Goal: Task Accomplishment & Management: Manage account settings

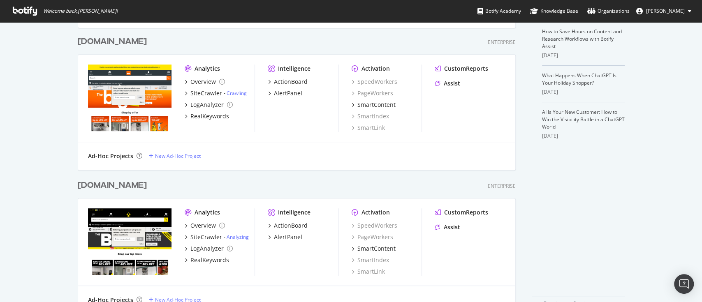
scroll to position [164, 0]
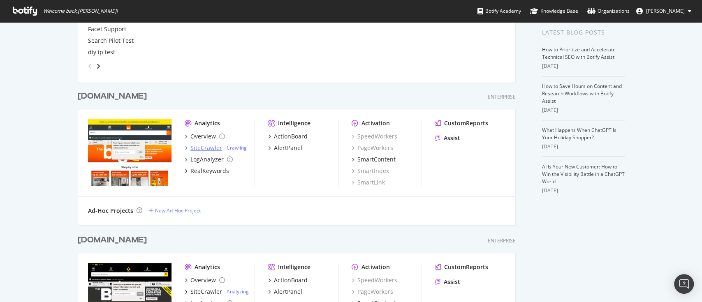
click at [207, 147] on div "SiteCrawler" at bounding box center [206, 148] width 32 height 8
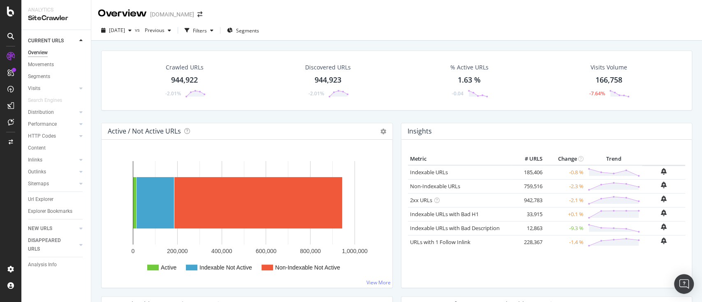
drag, startPoint x: 49, startPoint y: 198, endPoint x: 335, endPoint y: 133, distance: 294.0
click at [48, 198] on div "Url Explorer" at bounding box center [40, 199] width 25 height 9
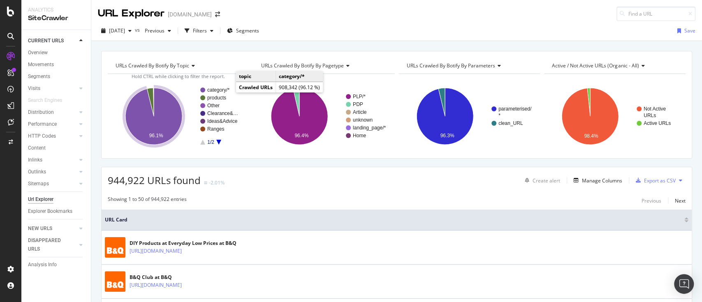
click at [218, 90] on text "category/*" at bounding box center [218, 90] width 22 height 6
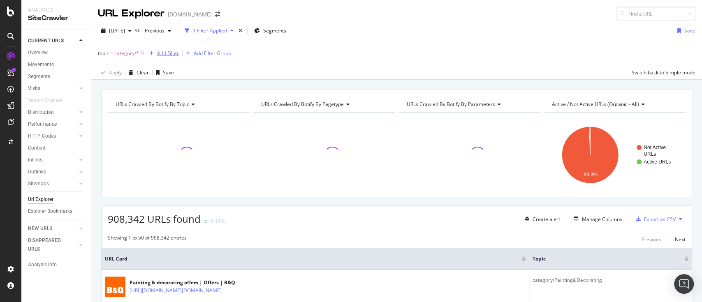
click at [167, 53] on div "Add Filter" at bounding box center [168, 53] width 22 height 7
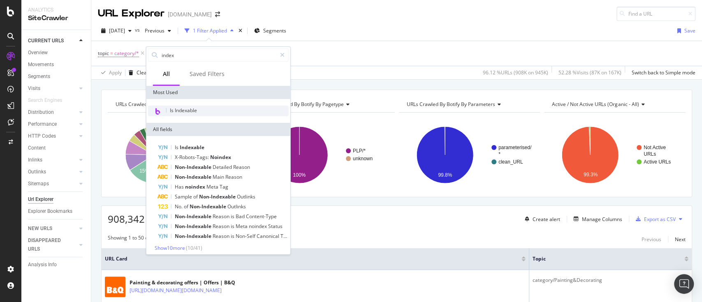
type input "index"
click at [202, 109] on div "Is Indexable" at bounding box center [218, 111] width 141 height 11
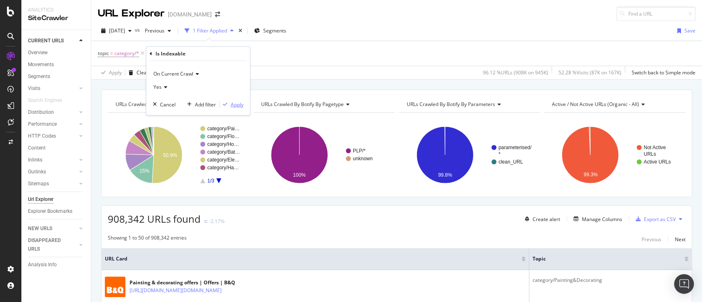
click at [235, 104] on div "Apply" at bounding box center [237, 104] width 13 height 7
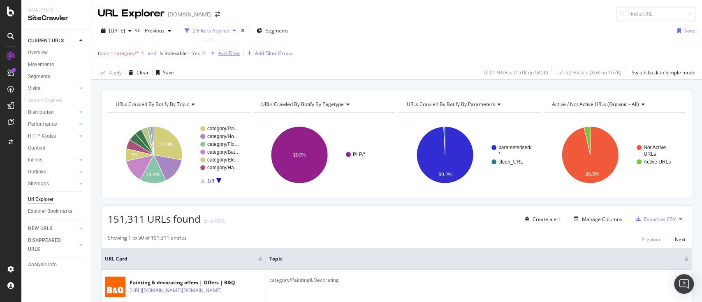
click at [232, 55] on div "Add Filter" at bounding box center [229, 53] width 22 height 7
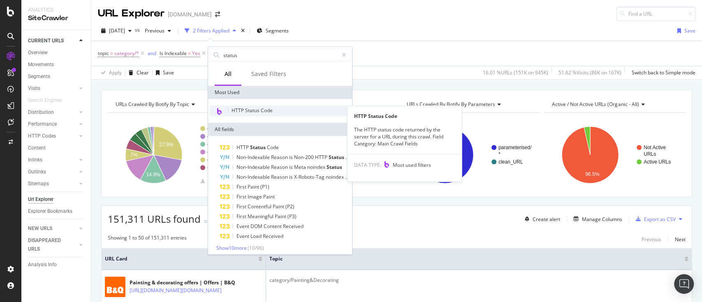
type input "status"
click at [273, 112] on div "HTTP Status Code" at bounding box center [280, 111] width 141 height 11
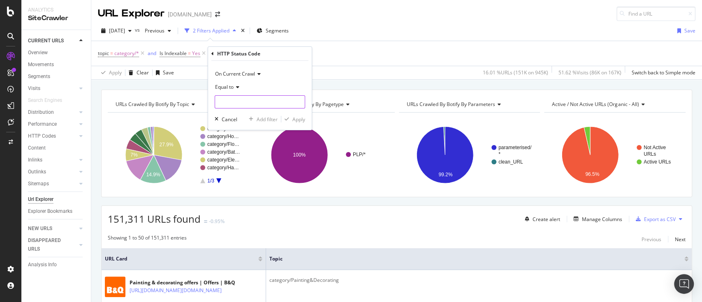
click at [264, 102] on input "number" at bounding box center [260, 101] width 90 height 13
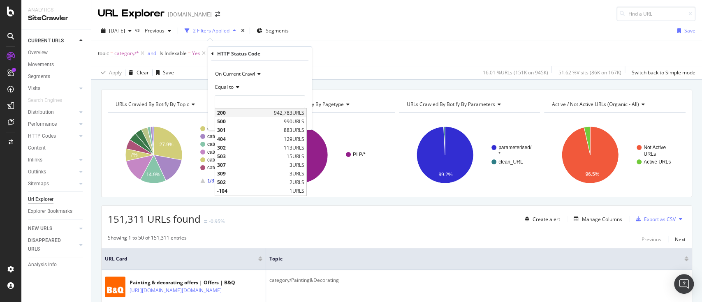
click at [253, 109] on span "200" at bounding box center [244, 112] width 55 height 7
type input "200"
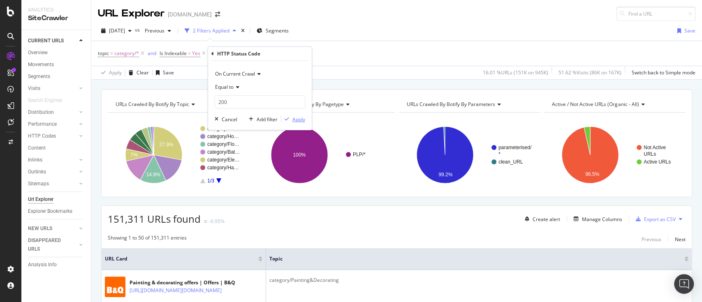
click at [295, 121] on div "Apply" at bounding box center [298, 119] width 13 height 7
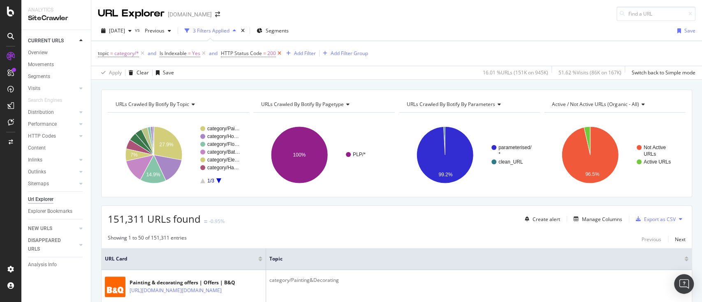
click at [278, 55] on icon at bounding box center [279, 53] width 7 height 8
click at [679, 217] on icon at bounding box center [680, 219] width 3 height 5
click at [648, 219] on span "Export XML Sitemaps" at bounding box center [636, 218] width 49 height 7
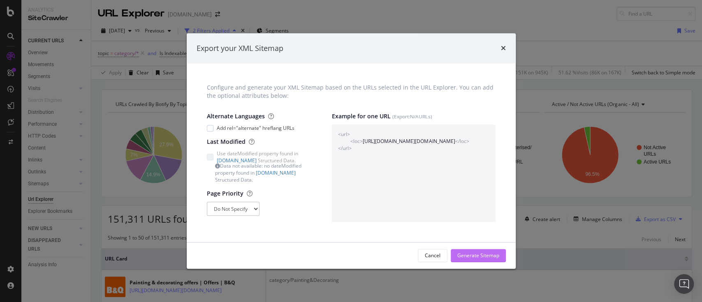
click at [468, 253] on div "Generate Sitemap" at bounding box center [478, 256] width 42 height 7
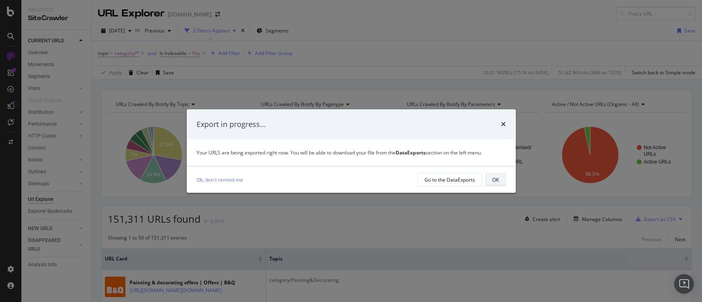
click at [495, 179] on div "OK" at bounding box center [495, 179] width 7 height 7
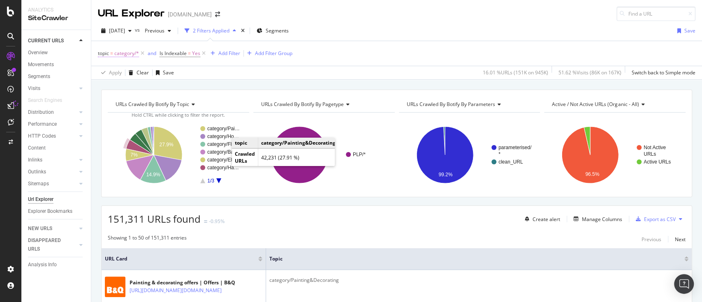
click at [120, 56] on span "category/*" at bounding box center [126, 54] width 25 height 12
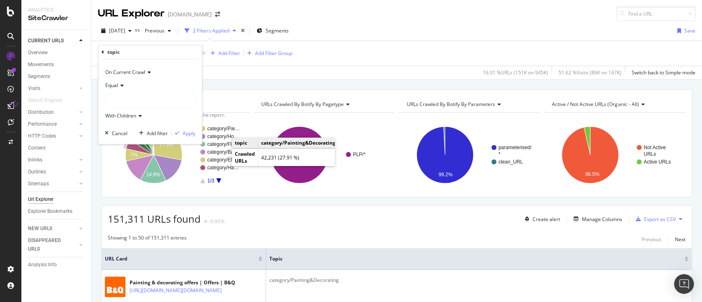
click at [132, 100] on div at bounding box center [150, 100] width 90 height 13
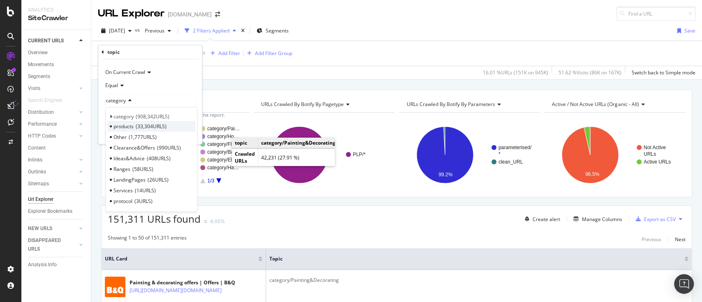
click at [154, 124] on span "33,304 URLS" at bounding box center [151, 126] width 31 height 7
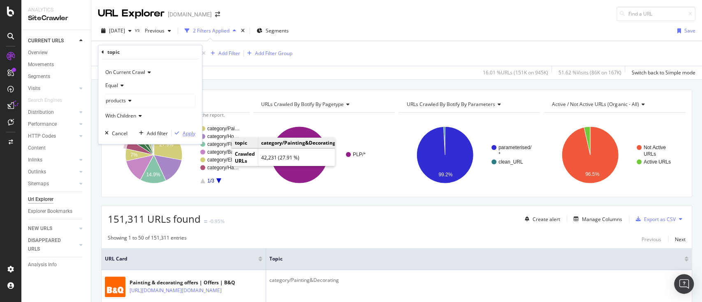
click at [191, 135] on div "Apply" at bounding box center [189, 133] width 13 height 7
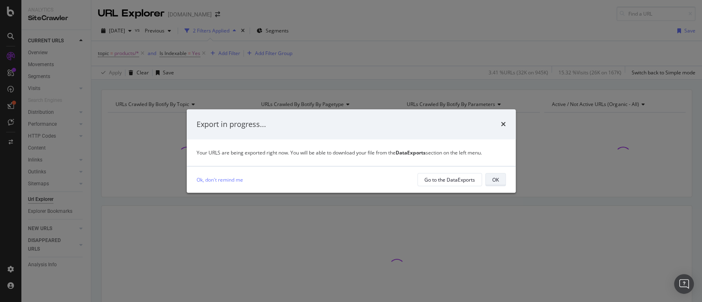
click at [495, 185] on div "OK" at bounding box center [495, 180] width 7 height 12
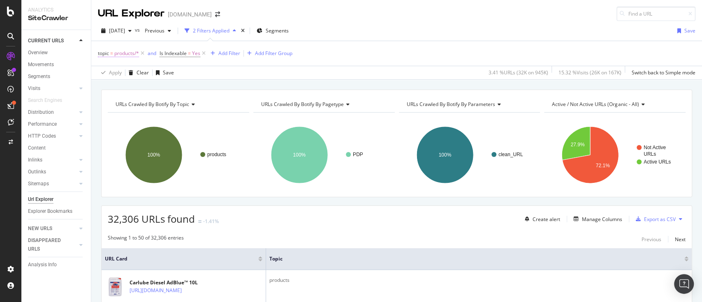
click at [123, 51] on span "products/*" at bounding box center [126, 54] width 25 height 12
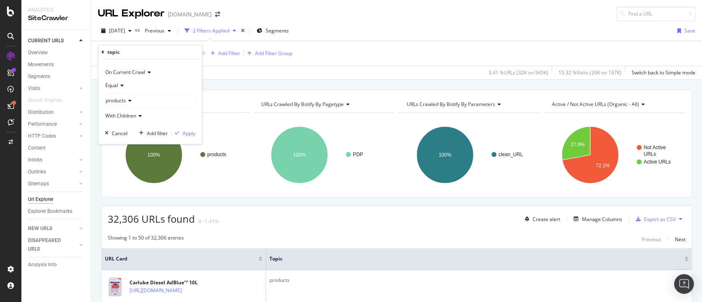
click at [137, 104] on div "products" at bounding box center [150, 100] width 90 height 13
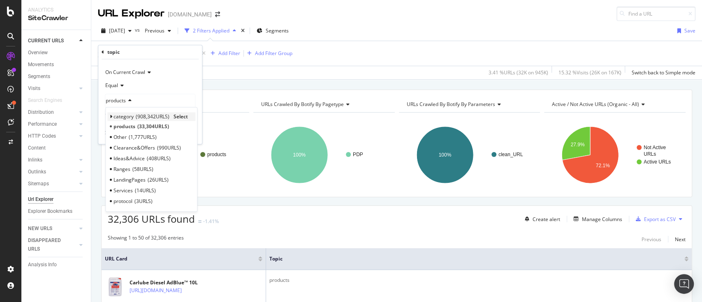
click at [137, 115] on span "908,342 URLS" at bounding box center [153, 116] width 34 height 7
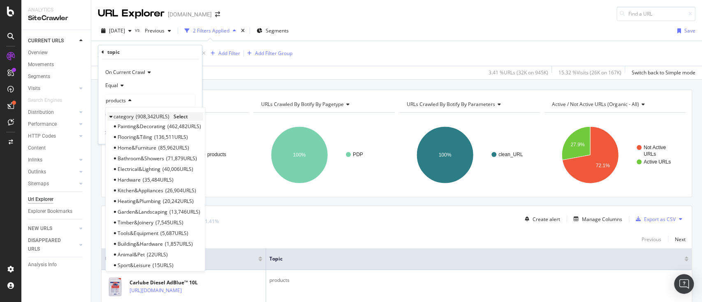
click at [166, 117] on span "908,342 URLS" at bounding box center [153, 116] width 34 height 7
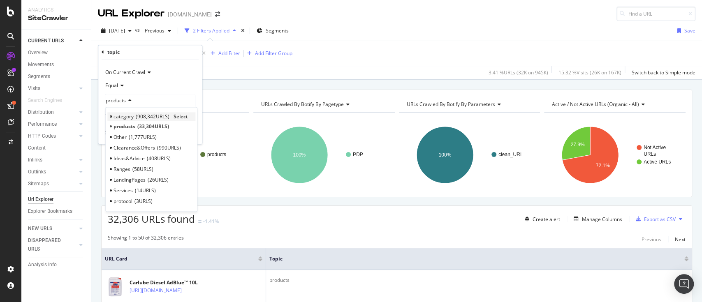
click at [183, 117] on span "Select" at bounding box center [181, 116] width 14 height 7
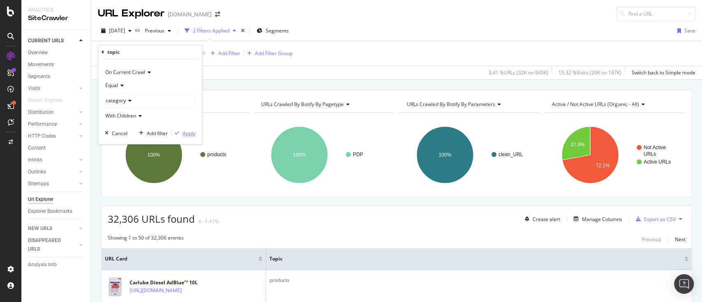
click at [185, 132] on div "Apply" at bounding box center [189, 133] width 13 height 7
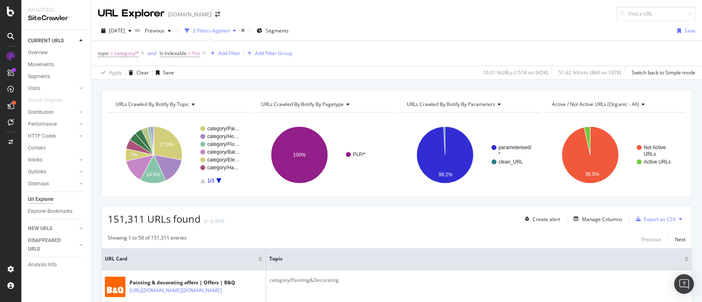
click at [679, 217] on icon at bounding box center [680, 219] width 3 height 5
click at [646, 216] on span "Export XML Sitemaps" at bounding box center [636, 218] width 49 height 7
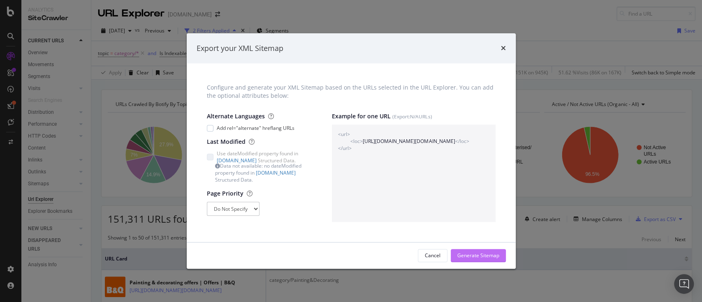
click at [475, 257] on div "Generate Sitemap" at bounding box center [478, 256] width 42 height 7
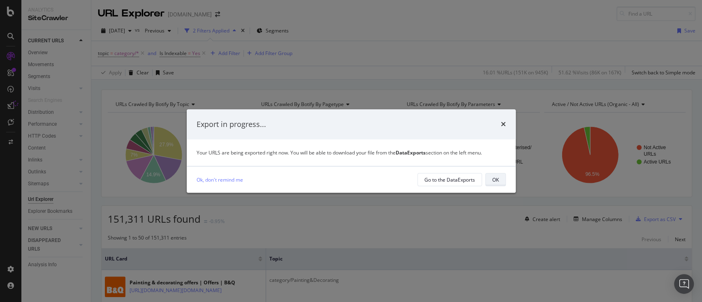
click at [501, 178] on button "OK" at bounding box center [495, 179] width 21 height 13
click at [490, 177] on button "OK" at bounding box center [495, 179] width 21 height 13
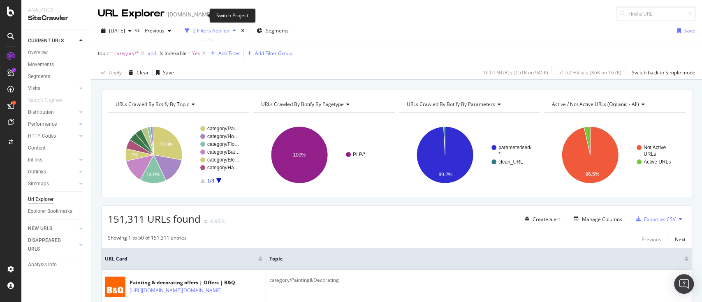
click at [215, 12] on icon "arrow-right-arrow-left" at bounding box center [217, 15] width 5 height 6
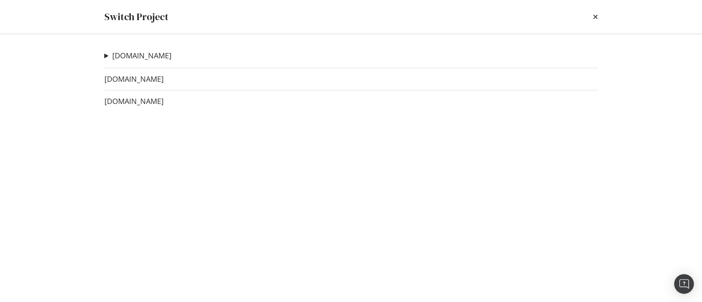
click at [148, 107] on div "www.diy.com Facet Support Ad-Hoc Project Search Pilot Test Ad-Hoc Project diy i…" at bounding box center [351, 168] width 526 height 268
click at [149, 104] on link "www.trade-point.co.uk" at bounding box center [133, 101] width 59 height 9
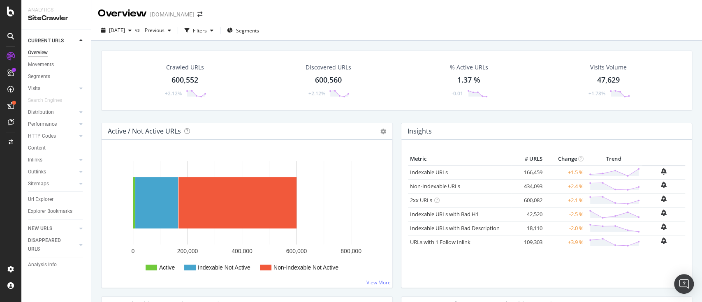
drag, startPoint x: 42, startPoint y: 197, endPoint x: 172, endPoint y: 292, distance: 161.5
click at [42, 197] on div "Url Explorer" at bounding box center [40, 199] width 25 height 9
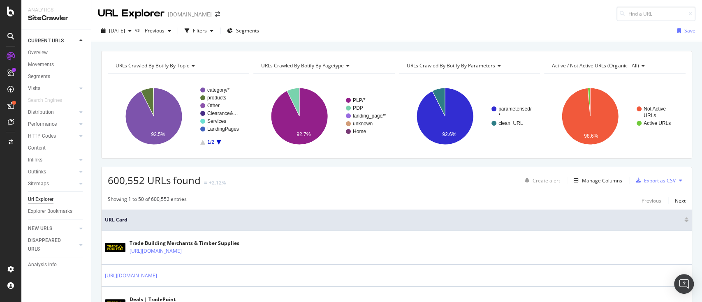
click at [228, 19] on div "URL Explorer www.trade-point.co.uk" at bounding box center [163, 14] width 130 height 14
click at [220, 14] on icon "arrow-right-arrow-left" at bounding box center [217, 15] width 5 height 6
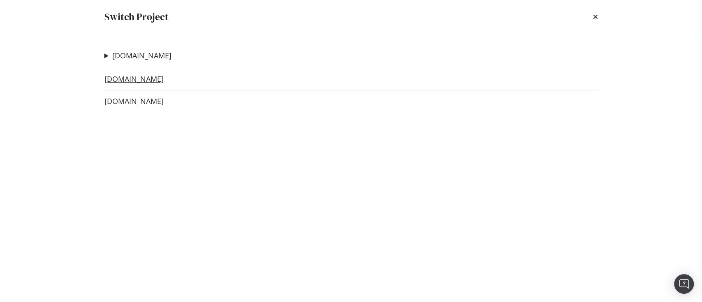
click at [137, 81] on link "www.diy.ie" at bounding box center [133, 79] width 59 height 9
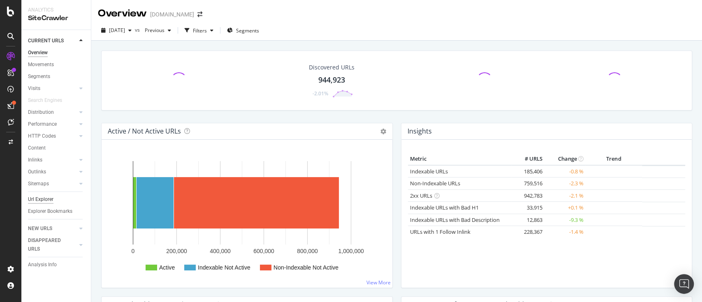
click at [39, 197] on div "Url Explorer" at bounding box center [40, 199] width 25 height 9
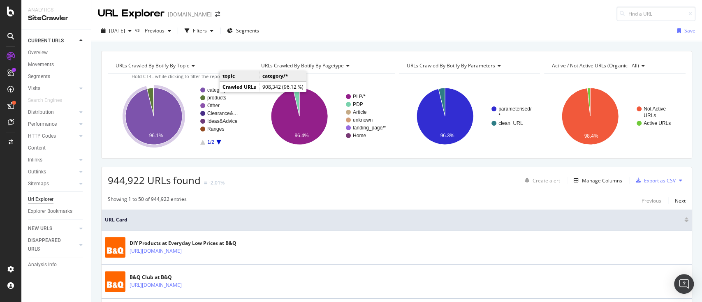
click at [213, 90] on text "category/*" at bounding box center [218, 90] width 22 height 6
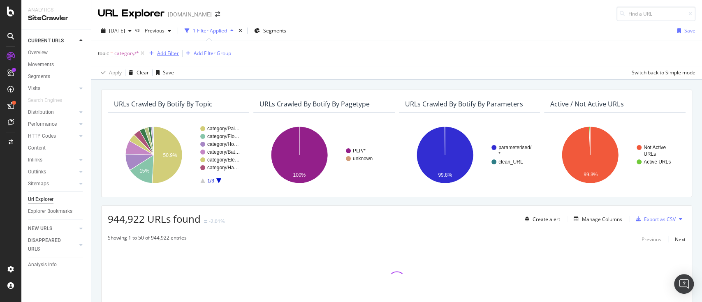
click at [173, 52] on div "Add Filter" at bounding box center [168, 53] width 22 height 7
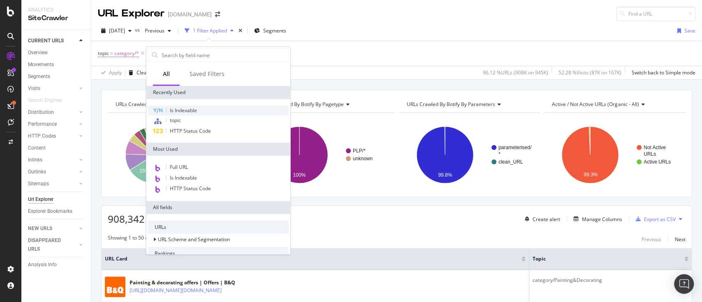
click at [199, 108] on div "Is Indexable" at bounding box center [218, 111] width 141 height 10
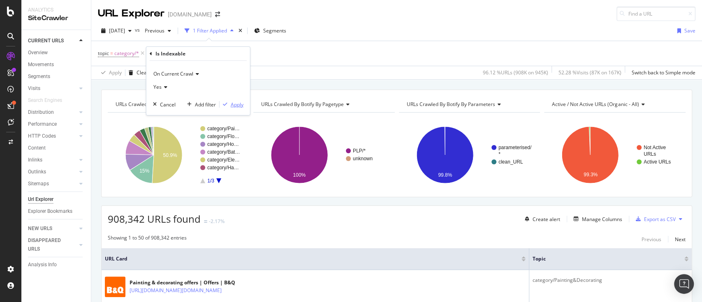
click at [229, 101] on div "Apply" at bounding box center [232, 104] width 24 height 7
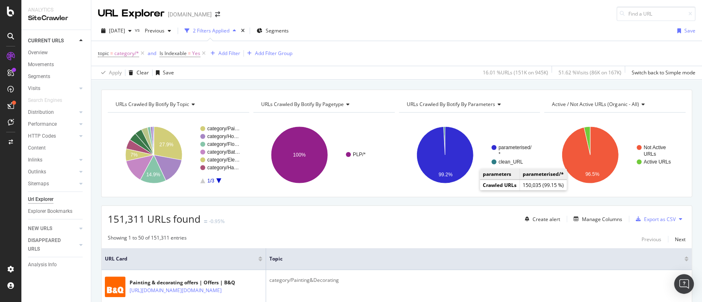
drag, startPoint x: 517, startPoint y: 28, endPoint x: 517, endPoint y: 20, distance: 8.2
click at [517, 28] on div "2025 Sep. 10th vs Previous 2 Filters Applied Segments Save" at bounding box center [396, 32] width 611 height 16
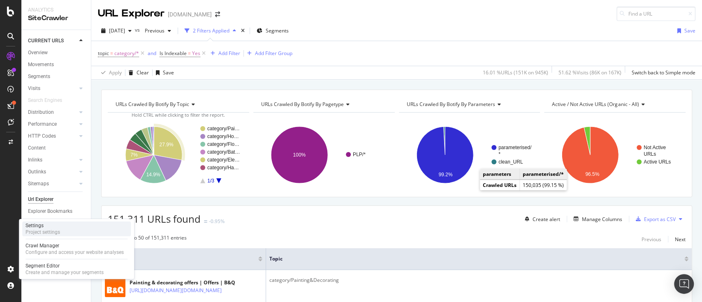
click at [58, 229] on div "Project settings" at bounding box center [42, 232] width 35 height 7
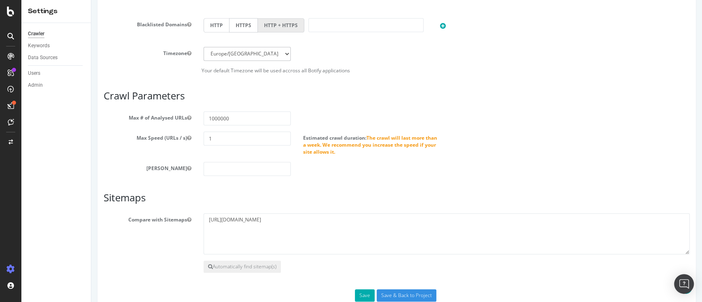
scroll to position [405, 0]
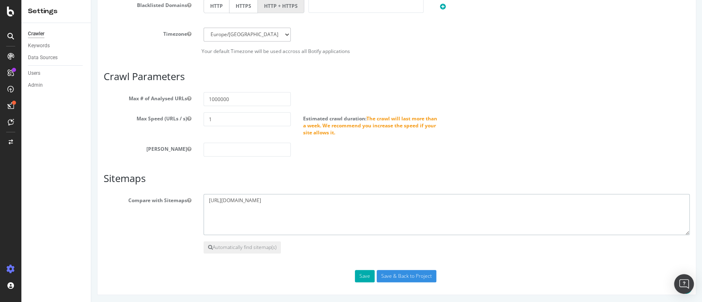
drag, startPoint x: 346, startPoint y: 202, endPoint x: 203, endPoint y: 196, distance: 143.3
click at [190, 191] on article "Sitemaps Compare with Sitemaps https://www.diy.ie/static/sitemap.xml Automatica…" at bounding box center [397, 213] width 586 height 81
paste textarea "roi-sitemap-index"
type textarea "https://www.diy.ie/static/roi-sitemap-index.xml"
click at [361, 276] on button "Save" at bounding box center [365, 276] width 20 height 12
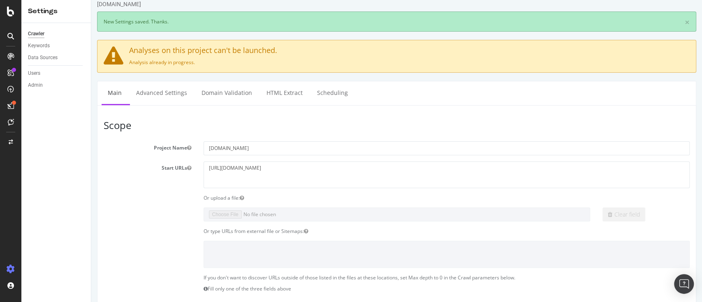
scroll to position [0, 0]
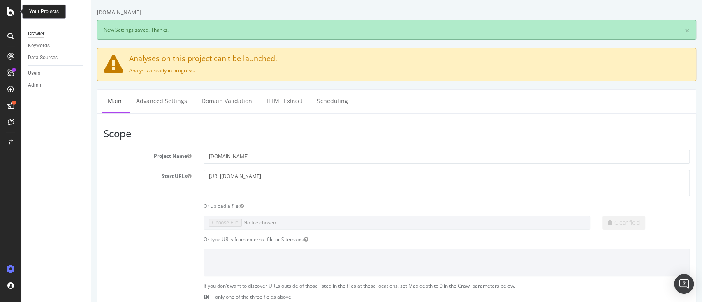
click at [10, 14] on icon at bounding box center [10, 12] width 7 height 10
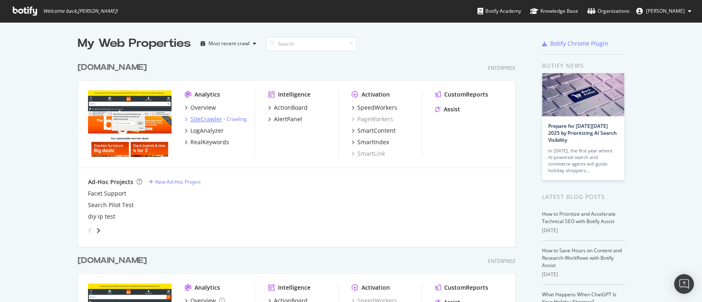
click at [199, 119] on div "SiteCrawler" at bounding box center [206, 119] width 32 height 8
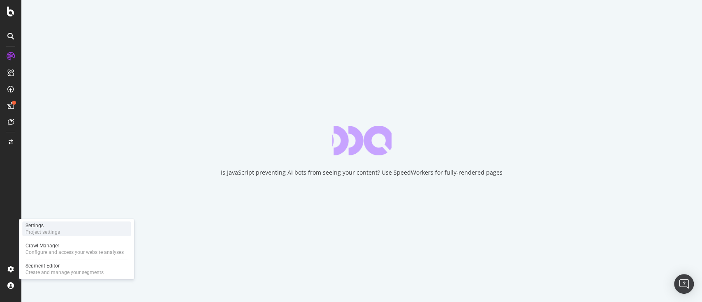
click at [46, 226] on div "Settings" at bounding box center [42, 225] width 35 height 7
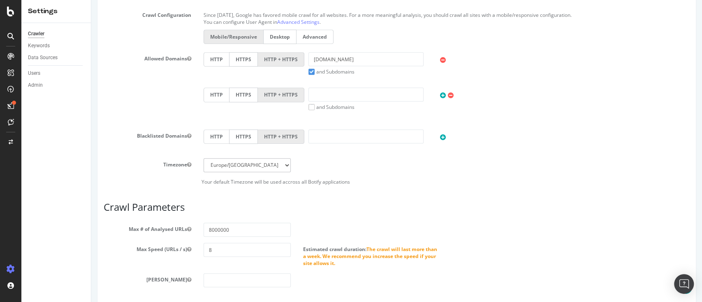
scroll to position [405, 0]
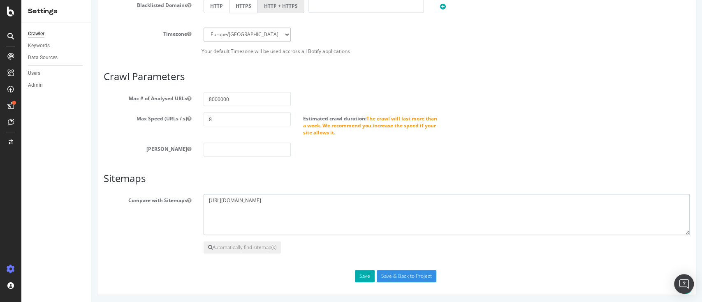
click at [316, 200] on textarea "https://www.diy.com/static/sitemap.xml" at bounding box center [447, 214] width 487 height 41
paste textarea "https://www.diy.com/static/sitemap-index.xml"
drag, startPoint x: 319, startPoint y: 197, endPoint x: 178, endPoint y: 195, distance: 140.7
click at [178, 195] on div "Compare with Sitemaps https://www.diy.com/static/sitemap.xml" at bounding box center [396, 214] width 598 height 41
type textarea "https://www.diy.com/static/sitemap-index.xml"
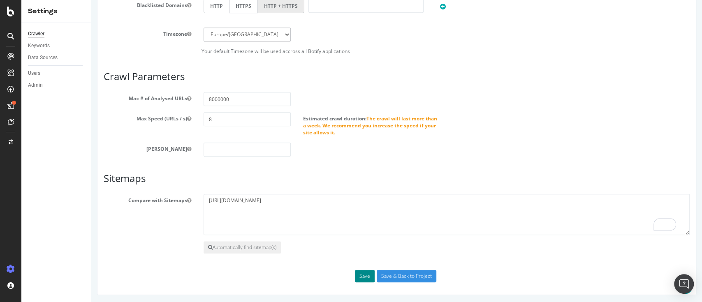
click at [363, 270] on button "Save" at bounding box center [365, 276] width 20 height 12
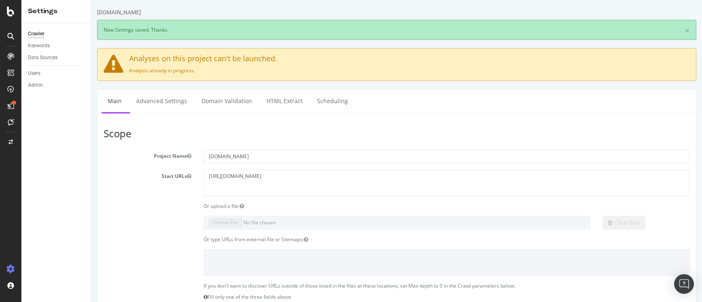
scroll to position [0, 0]
click at [9, 12] on icon at bounding box center [10, 12] width 7 height 10
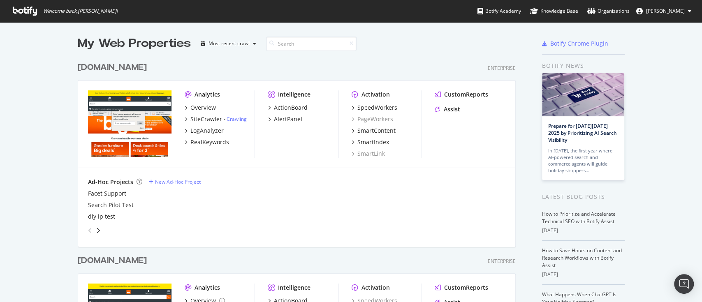
scroll to position [219, 0]
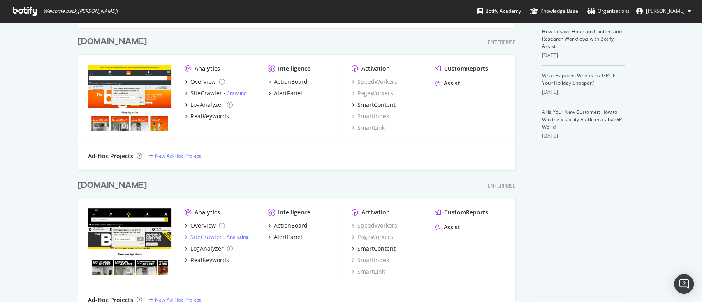
click at [195, 235] on div "SiteCrawler" at bounding box center [206, 237] width 32 height 8
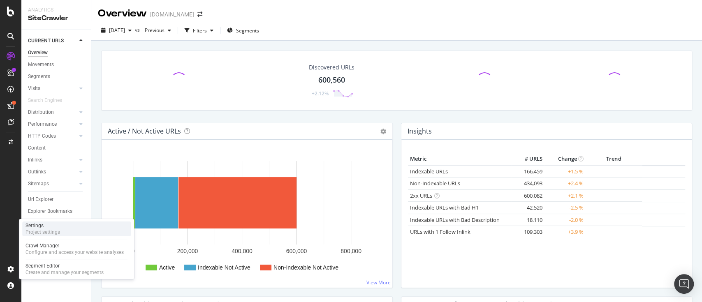
click at [40, 232] on div "Project settings" at bounding box center [42, 232] width 35 height 7
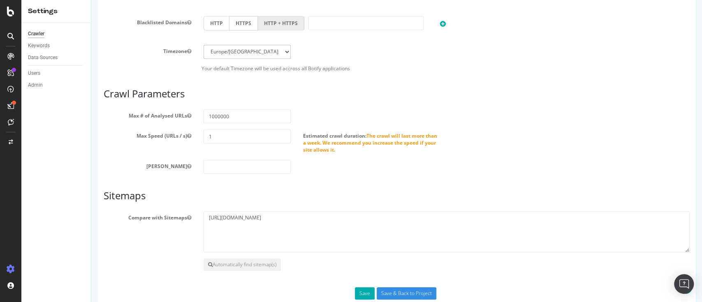
scroll to position [405, 0]
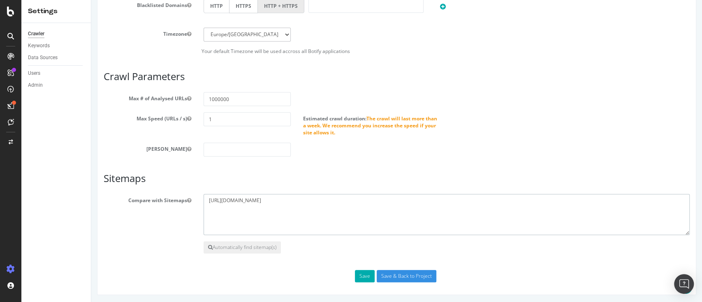
click at [331, 204] on textarea "https://www.trade-point.co.uk/static/sitemap.xml" at bounding box center [447, 214] width 487 height 41
paste textarea "tp-sitemap-index"
type textarea "https://www.trade-point.co.uk/static/tp-sitemap-index.xml"
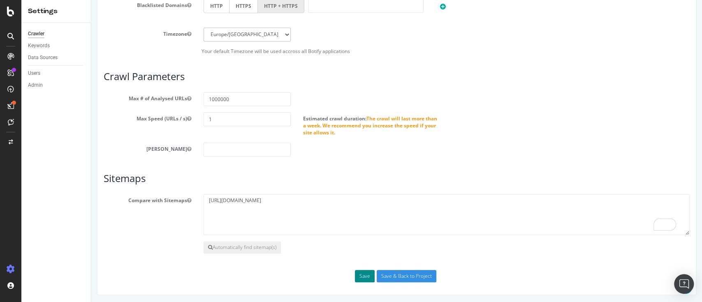
click at [365, 273] on button "Save" at bounding box center [365, 276] width 20 height 12
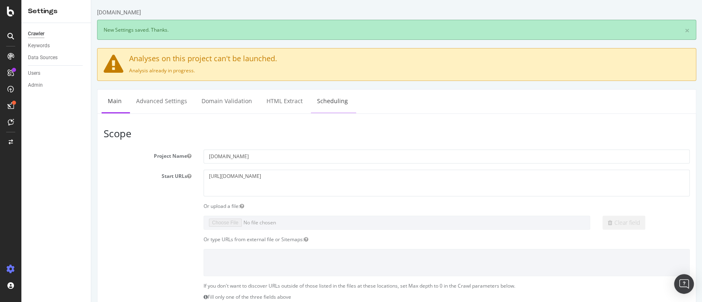
scroll to position [0, 0]
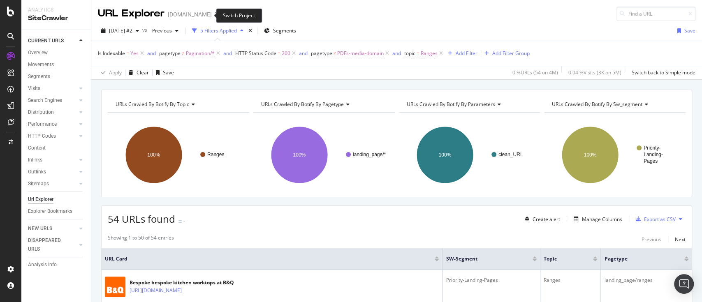
click at [212, 16] on span at bounding box center [218, 15] width 12 height 6
click at [215, 16] on icon "arrow-right-arrow-left" at bounding box center [217, 15] width 5 height 6
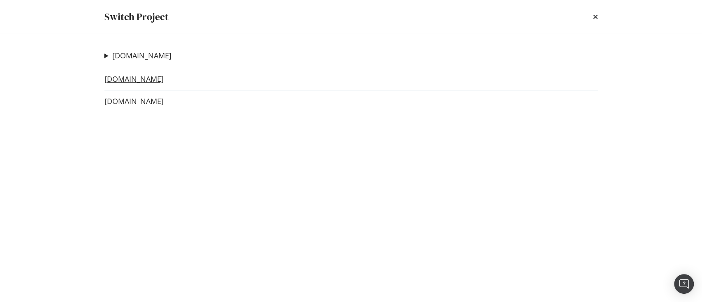
click at [122, 81] on link "www.diy.ie" at bounding box center [133, 79] width 59 height 9
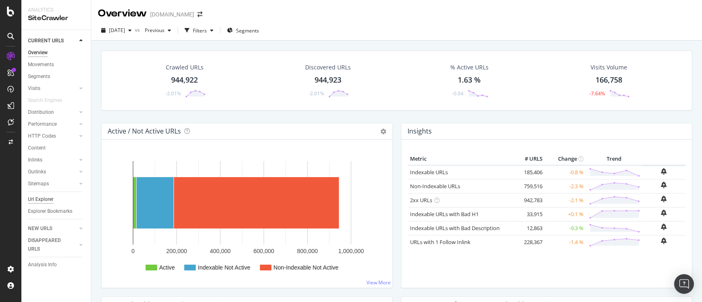
click at [41, 198] on div "Url Explorer" at bounding box center [40, 199] width 25 height 9
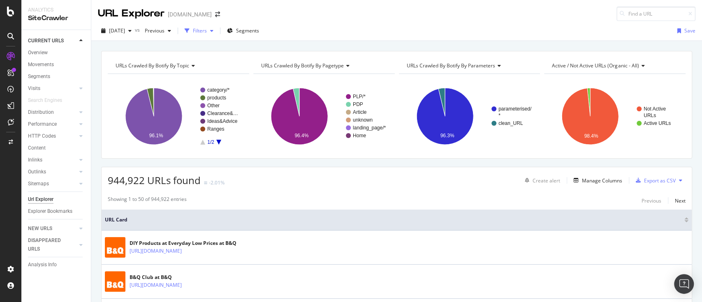
click at [193, 32] on div "button" at bounding box center [187, 31] width 12 height 12
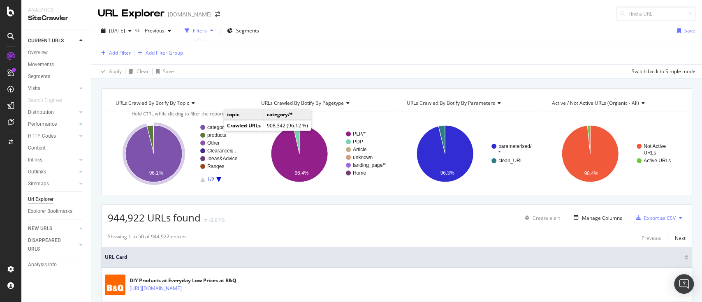
click at [216, 125] on text "category/*" at bounding box center [218, 128] width 22 height 6
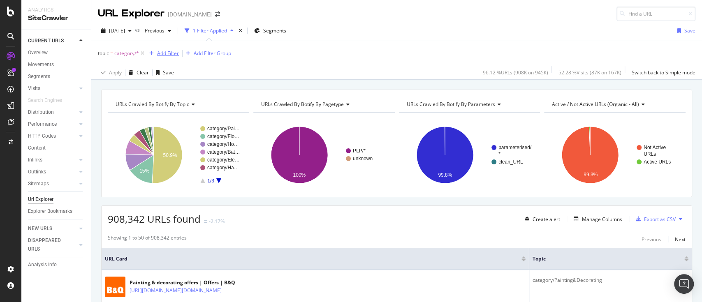
click at [167, 55] on div "Add Filter" at bounding box center [168, 53] width 22 height 7
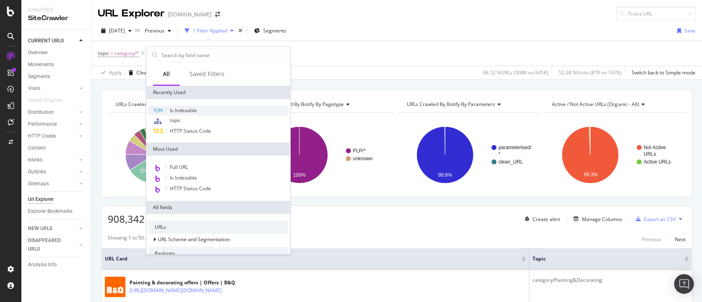
click at [192, 114] on span "Is Indexable" at bounding box center [183, 110] width 27 height 7
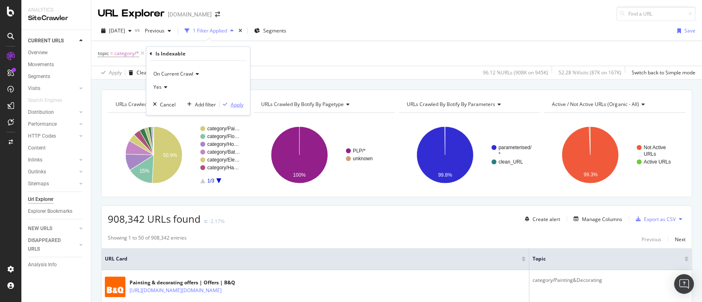
click at [231, 103] on div "Apply" at bounding box center [237, 104] width 13 height 7
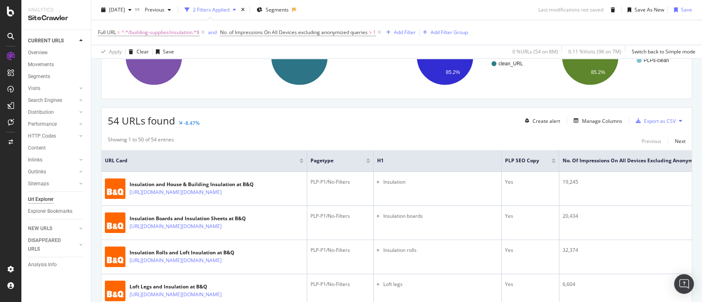
scroll to position [109, 0]
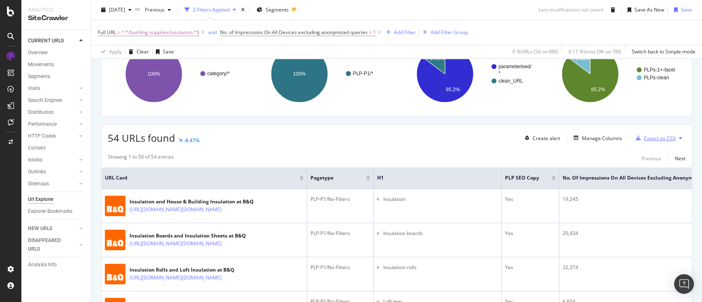
click at [660, 137] on div "Export as CSV" at bounding box center [660, 138] width 32 height 7
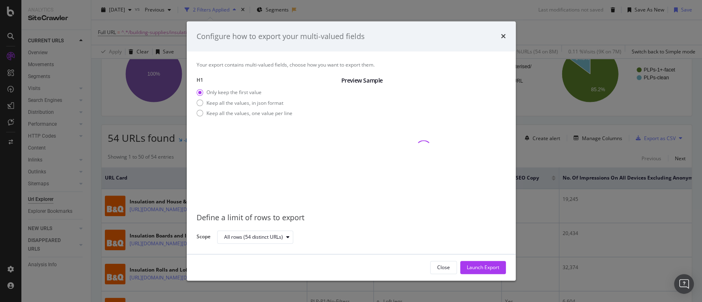
drag, startPoint x: 265, startPoint y: 103, endPoint x: 303, endPoint y: 118, distance: 40.8
click at [265, 102] on div "Keep all the values, in json format" at bounding box center [244, 103] width 77 height 7
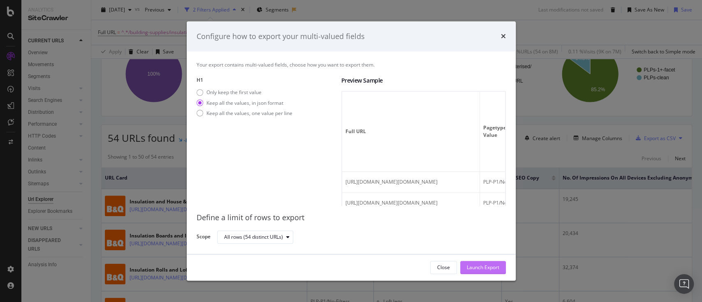
click at [474, 267] on div "Launch Export" at bounding box center [483, 267] width 32 height 7
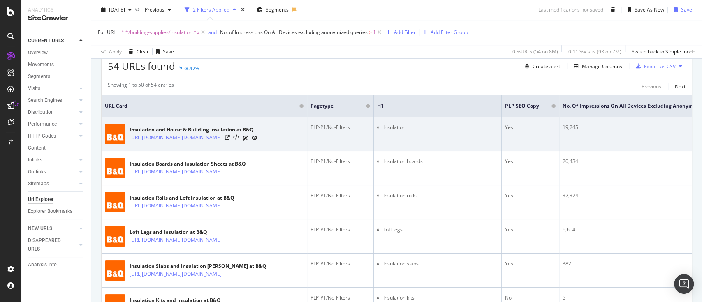
scroll to position [164, 0]
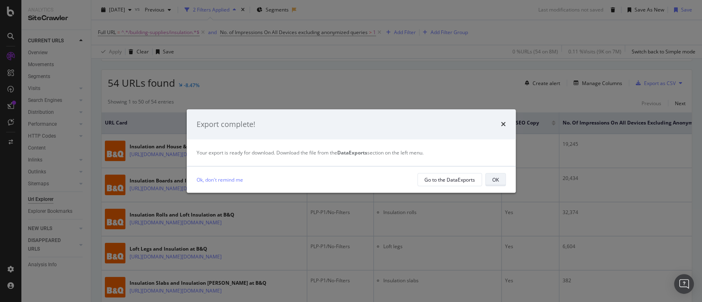
click at [496, 177] on div "OK" at bounding box center [495, 179] width 7 height 7
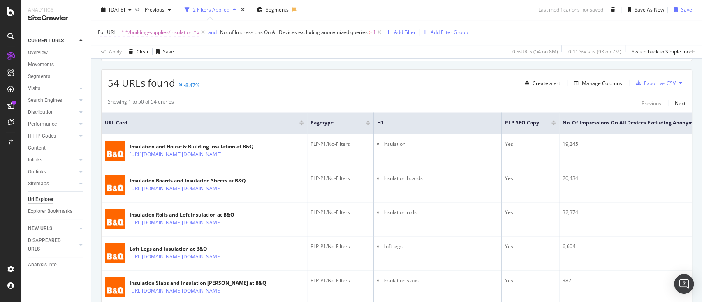
click at [181, 30] on span "^.*/building-supplies/insulation.*$" at bounding box center [160, 33] width 78 height 12
click at [163, 65] on input "/building-supplies/insulation" at bounding box center [144, 66] width 78 height 13
paste input "building-supplies/insulation.cat"
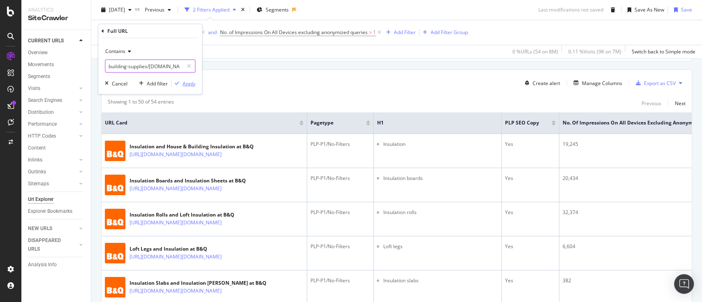
type input "building-supplies/insulation.cat"
click at [191, 82] on div "Apply" at bounding box center [189, 83] width 13 height 7
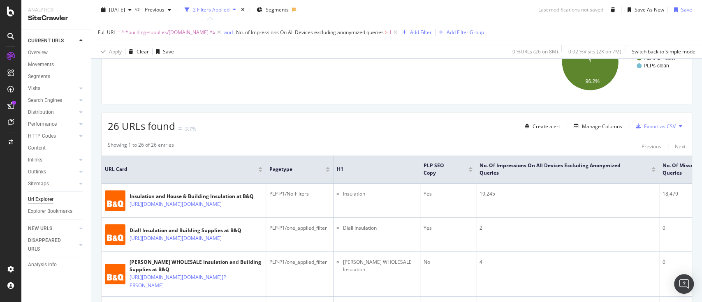
scroll to position [55, 0]
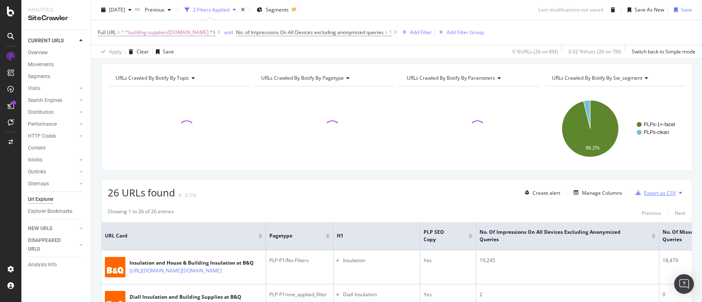
click at [663, 192] on div "Export as CSV" at bounding box center [660, 193] width 32 height 7
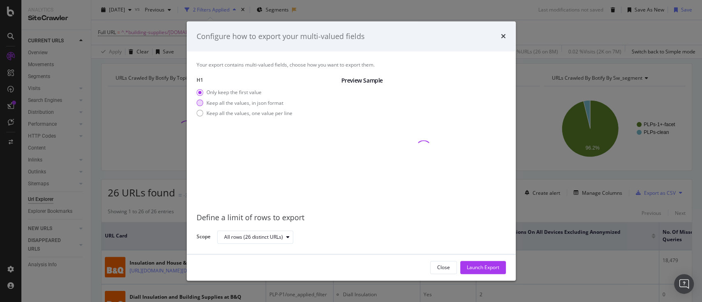
drag, startPoint x: 269, startPoint y: 102, endPoint x: 282, endPoint y: 107, distance: 14.2
click at [269, 101] on div "Keep all the values, in json format" at bounding box center [244, 103] width 77 height 7
click at [502, 269] on button "Launch Export" at bounding box center [483, 267] width 46 height 13
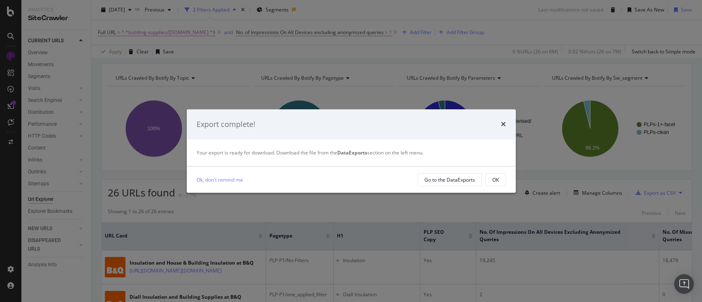
click at [500, 176] on button "OK" at bounding box center [495, 179] width 21 height 13
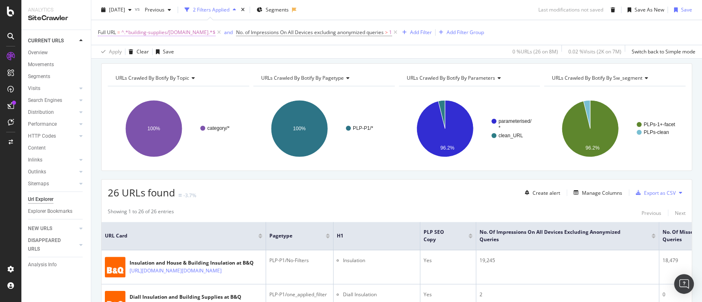
click at [179, 31] on span "^.*building-supplies/insulation.cat.*$" at bounding box center [168, 33] width 94 height 12
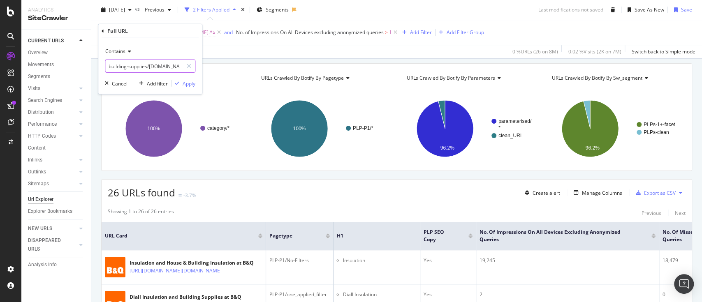
click at [157, 64] on input "building-supplies/insulation.cat" at bounding box center [144, 66] width 78 height 13
paste input "/tools-equipment/site-equipmen"
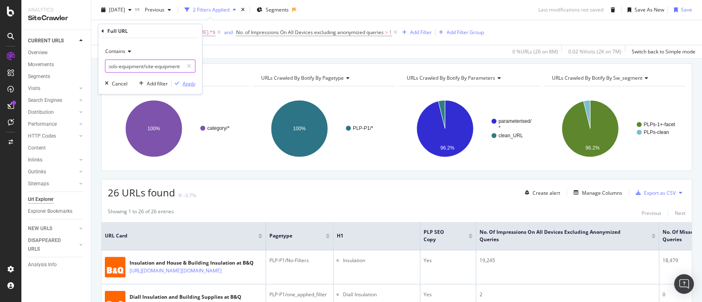
type input "/tools-equipment/site-equipment"
click at [189, 84] on div "Apply" at bounding box center [189, 83] width 13 height 7
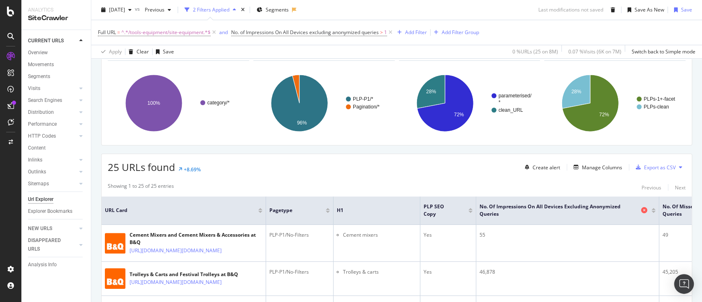
scroll to position [109, 0]
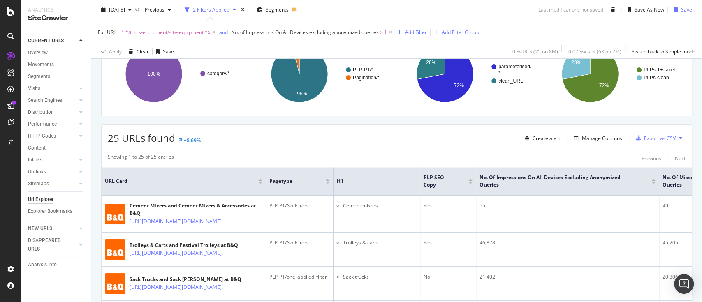
click at [661, 137] on div "Export as CSV" at bounding box center [660, 138] width 32 height 7
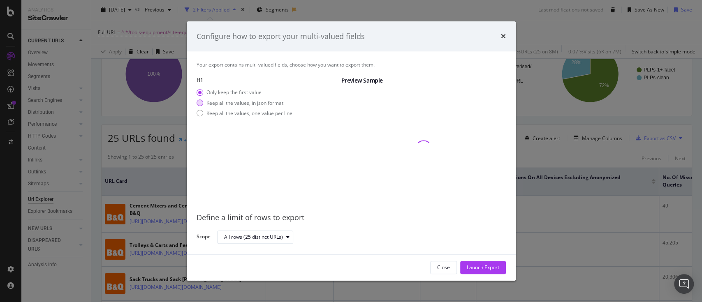
click at [236, 104] on div "Keep all the values, in json format" at bounding box center [244, 103] width 77 height 7
click at [488, 270] on div "Launch Export" at bounding box center [483, 267] width 32 height 7
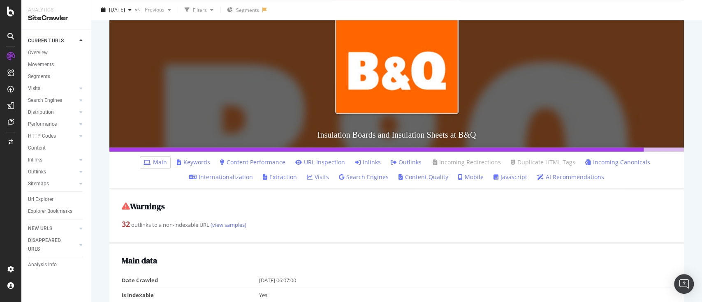
scroll to position [219, 0]
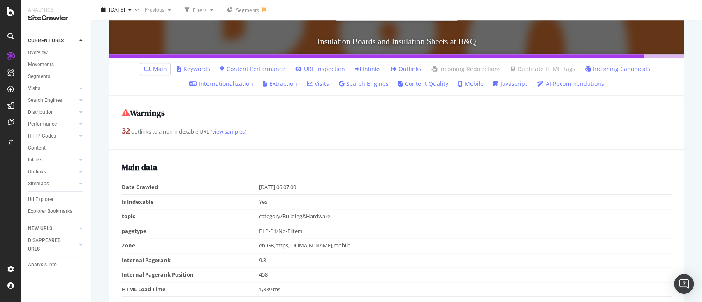
click at [205, 69] on link "Keywords" at bounding box center [193, 69] width 33 height 8
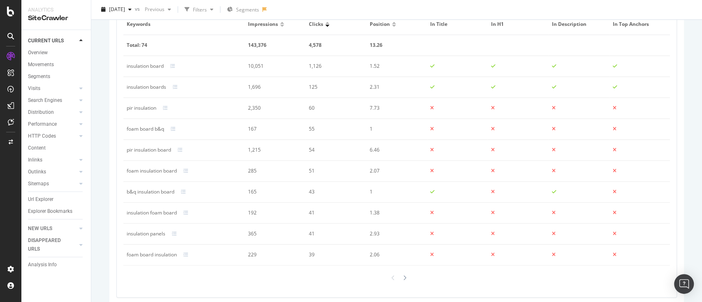
scroll to position [315, 0]
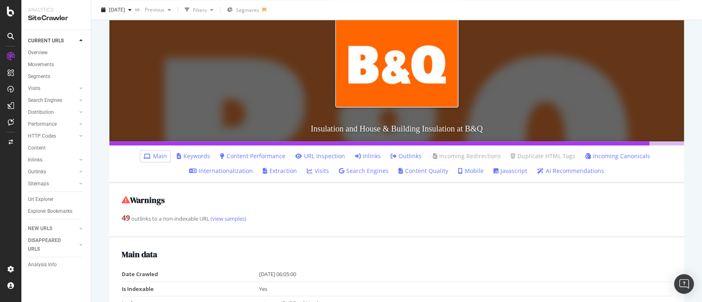
scroll to position [164, 0]
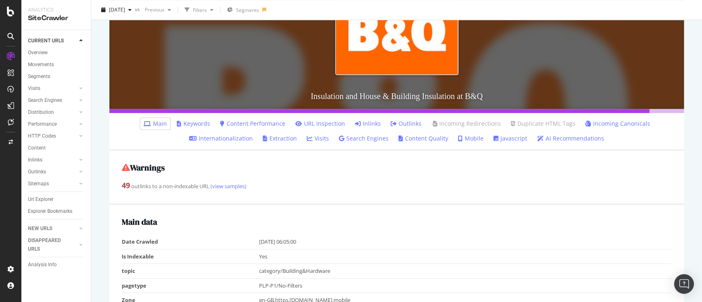
click at [199, 127] on link "Keywords" at bounding box center [193, 124] width 33 height 8
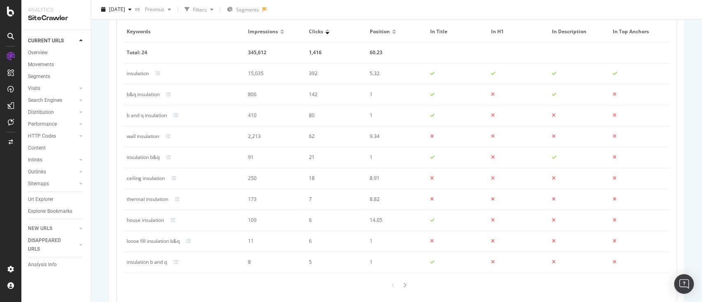
scroll to position [598, 0]
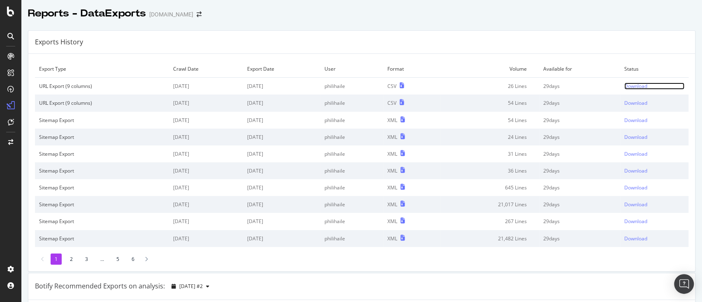
click at [628, 83] on div "Download" at bounding box center [635, 86] width 23 height 7
